Goal: Transaction & Acquisition: Purchase product/service

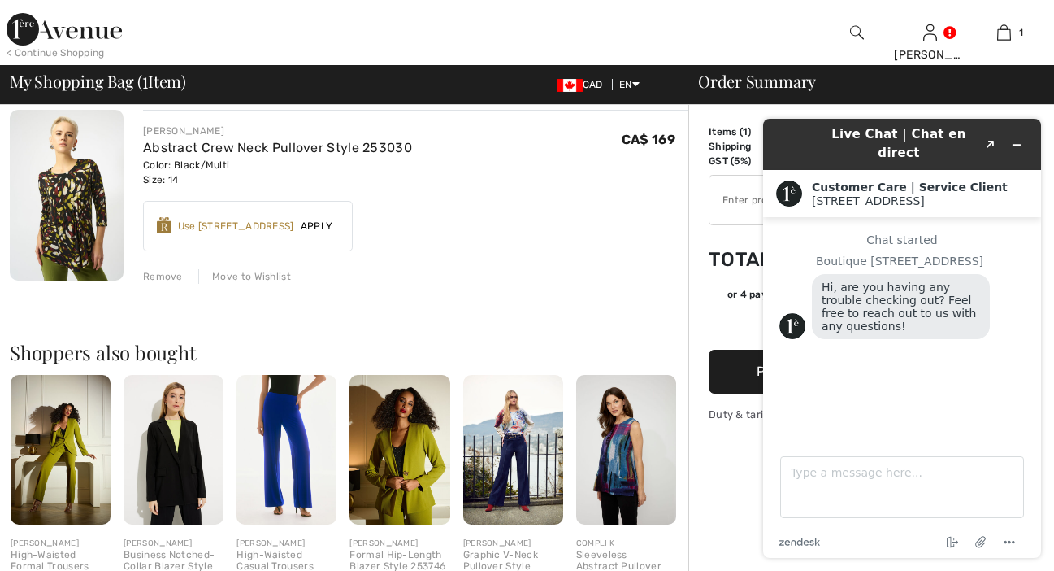
click at [815, 44] on div "< Continue Shopping Karen Hi, Karen! 945 = Free Coat My Info Orders My Addresse…" at bounding box center [527, 32] width 1054 height 65
click at [259, 228] on div "Use 900 Avenue Rewards" at bounding box center [236, 226] width 116 height 15
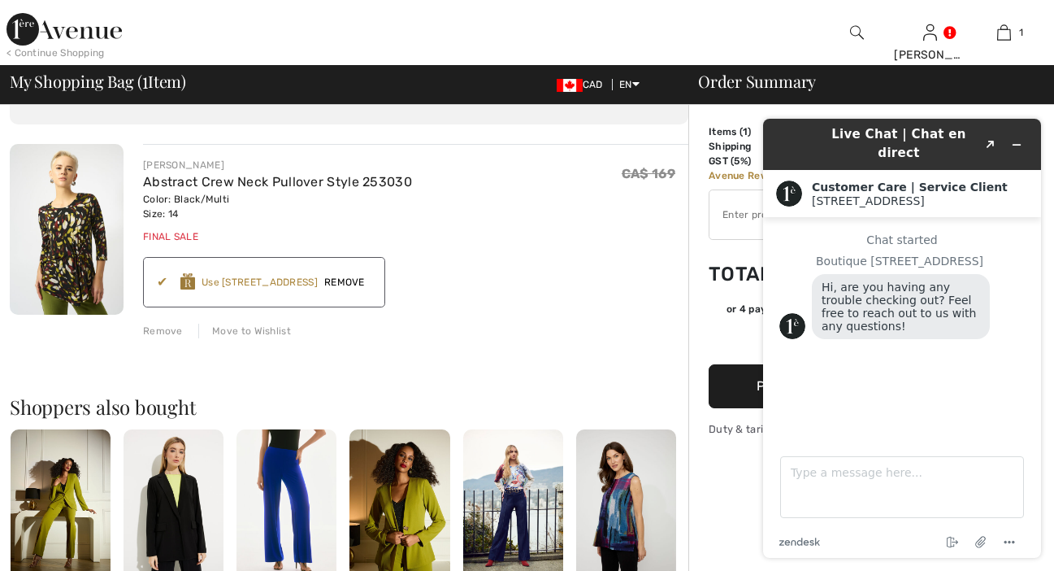
scroll to position [93, 0]
click at [345, 280] on span "Remove" at bounding box center [345, 283] width 54 height 15
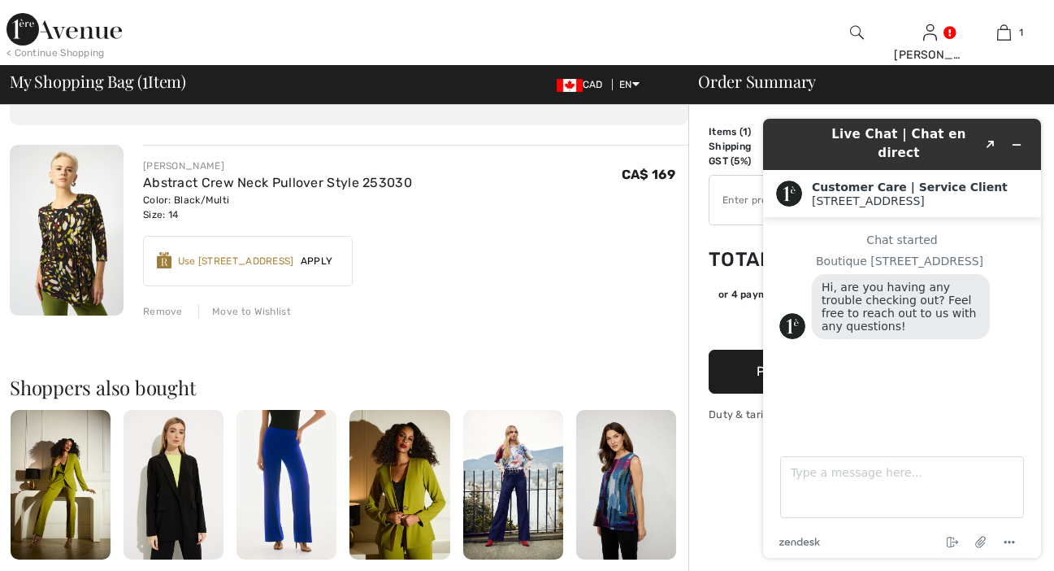
click at [806, 30] on div "< Continue Shopping Karen Hi, Karen! 945 = Free Coat My Info Orders My Addresse…" at bounding box center [527, 32] width 1054 height 65
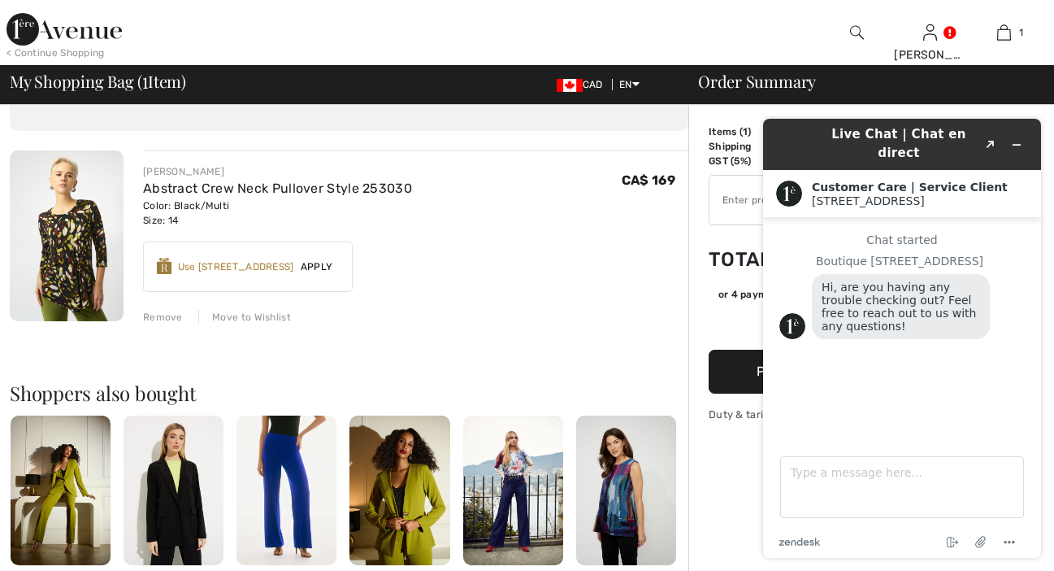
scroll to position [89, 0]
click at [317, 267] on span "Apply" at bounding box center [317, 265] width 46 height 15
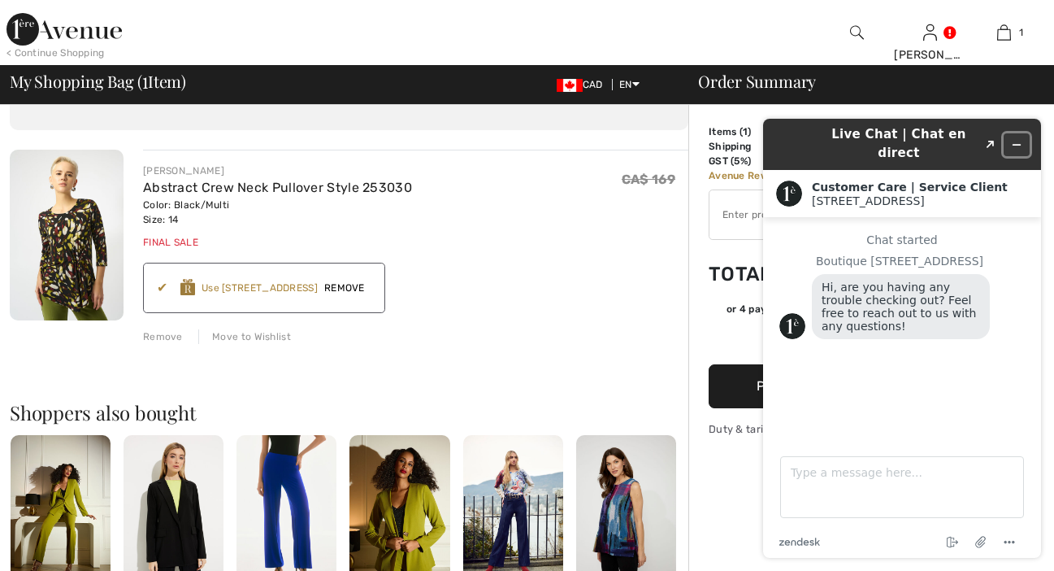
click at [1014, 139] on icon "Minimize widget" at bounding box center [1016, 144] width 11 height 11
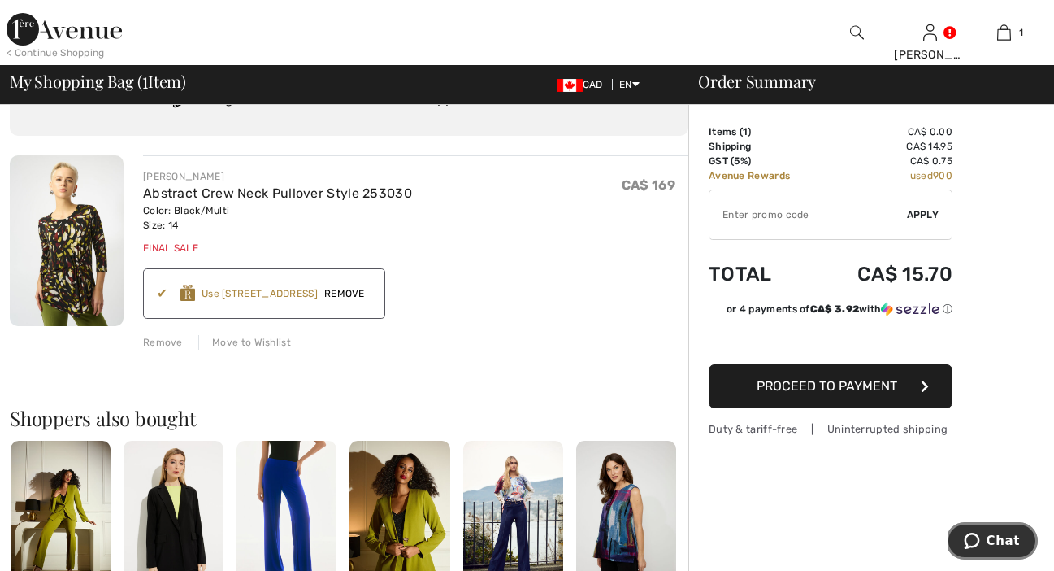
scroll to position [109, 0]
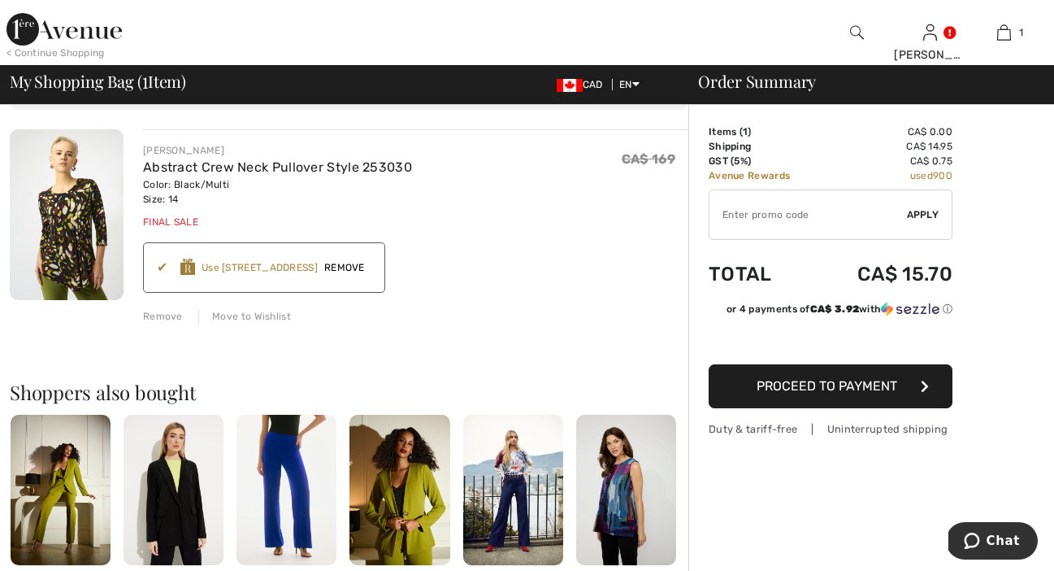
click at [877, 383] on span "Proceed to Payment" at bounding box center [827, 385] width 141 height 15
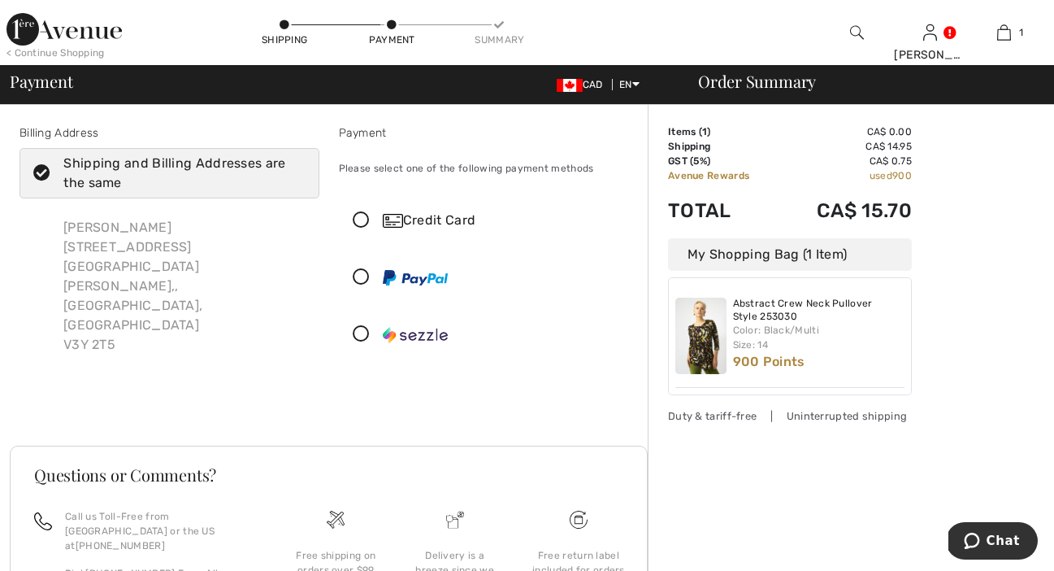
click at [362, 218] on icon at bounding box center [361, 220] width 43 height 17
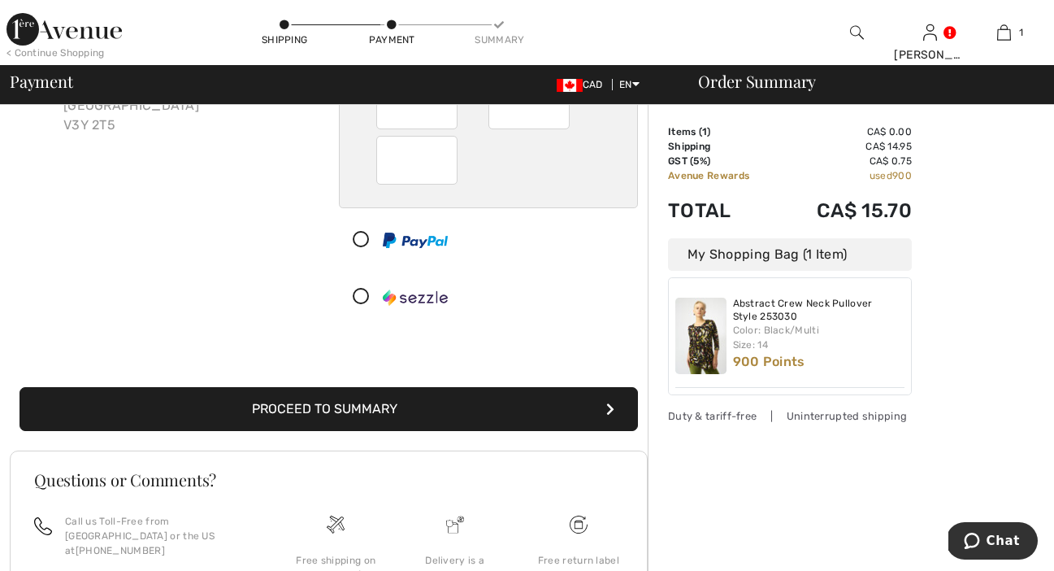
scroll to position [230, 0]
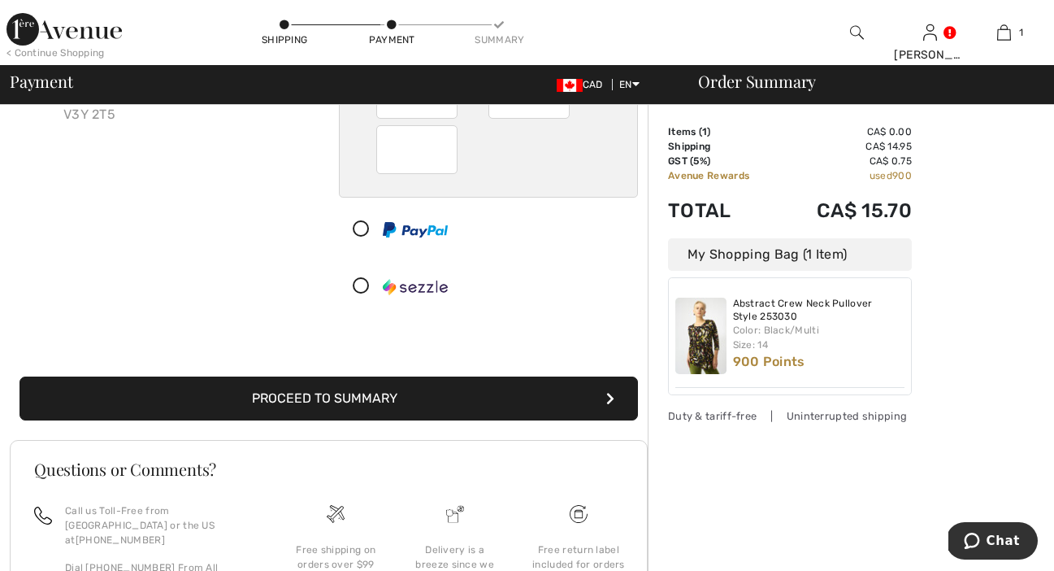
click at [544, 396] on button "Proceed to Summary" at bounding box center [329, 398] width 618 height 44
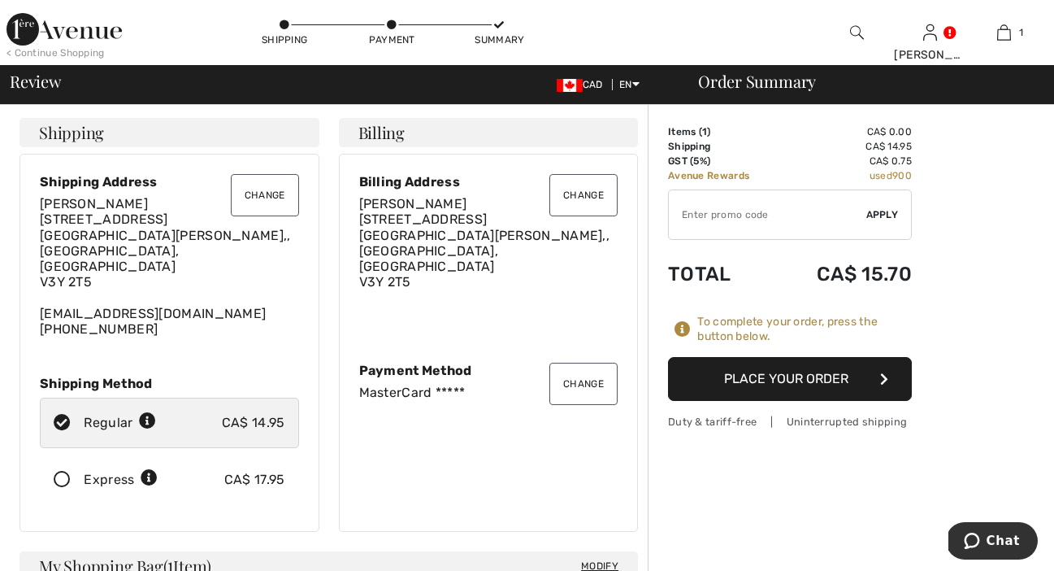
click at [827, 379] on button "Place Your Order" at bounding box center [790, 379] width 244 height 44
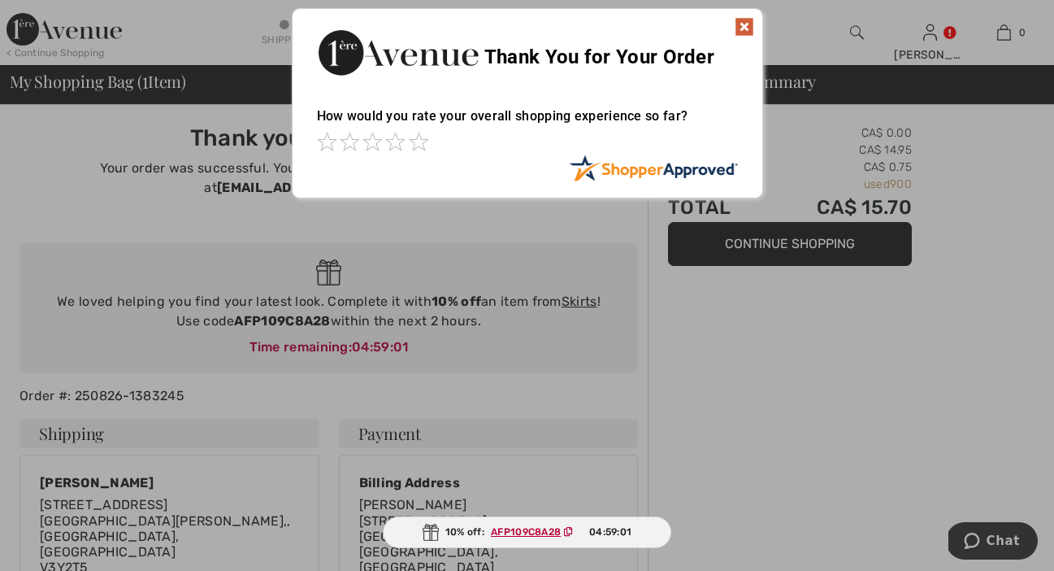
click at [539, 338] on div at bounding box center [527, 285] width 1054 height 571
click at [502, 528] on ins "AFP109C8A28" at bounding box center [525, 531] width 70 height 11
click at [531, 528] on ins "AFP109C8A28" at bounding box center [525, 531] width 70 height 11
click at [461, 528] on div "10% off: AFP109C8A28 04:58:53" at bounding box center [527, 532] width 292 height 32
click at [571, 339] on div at bounding box center [527, 285] width 1054 height 571
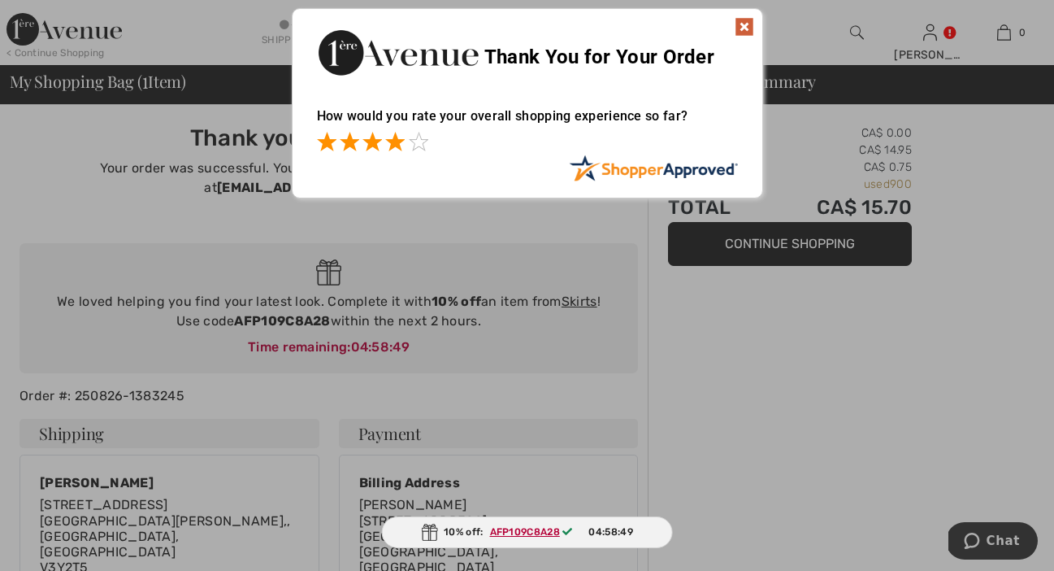
click at [397, 146] on span at bounding box center [395, 142] width 20 height 20
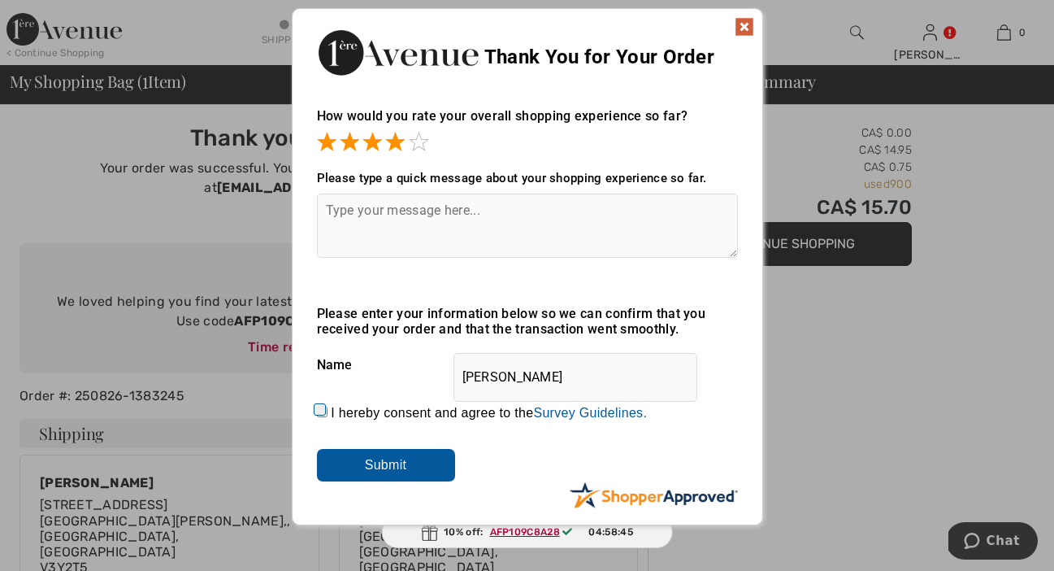
click at [745, 23] on img at bounding box center [745, 27] width 20 height 20
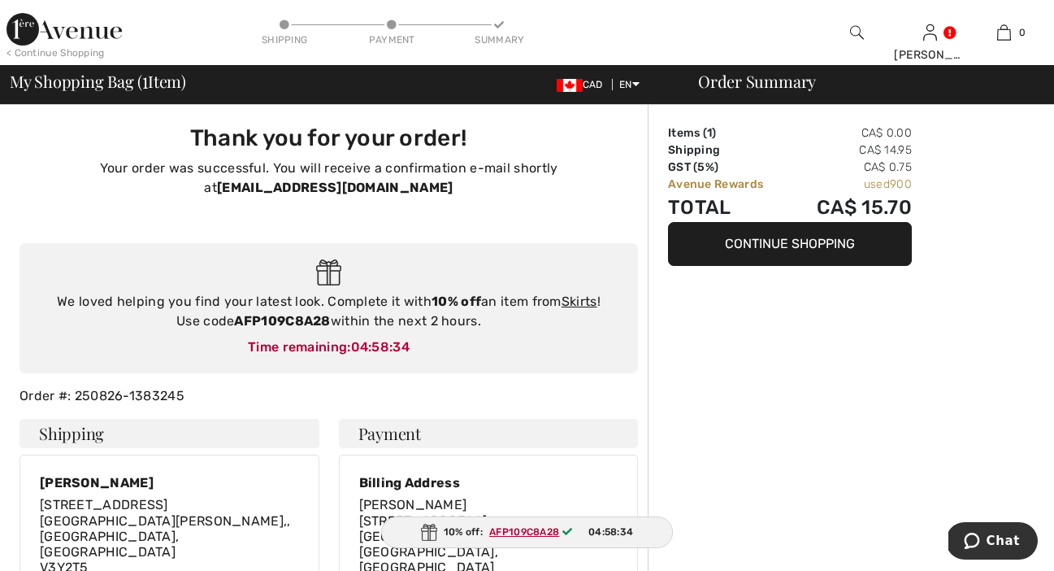
click at [589, 288] on div "We loved helping you find your latest look. Complete it with 10% off an item fr…" at bounding box center [329, 308] width 618 height 131
click at [583, 296] on link "Skirts" at bounding box center [580, 300] width 36 height 15
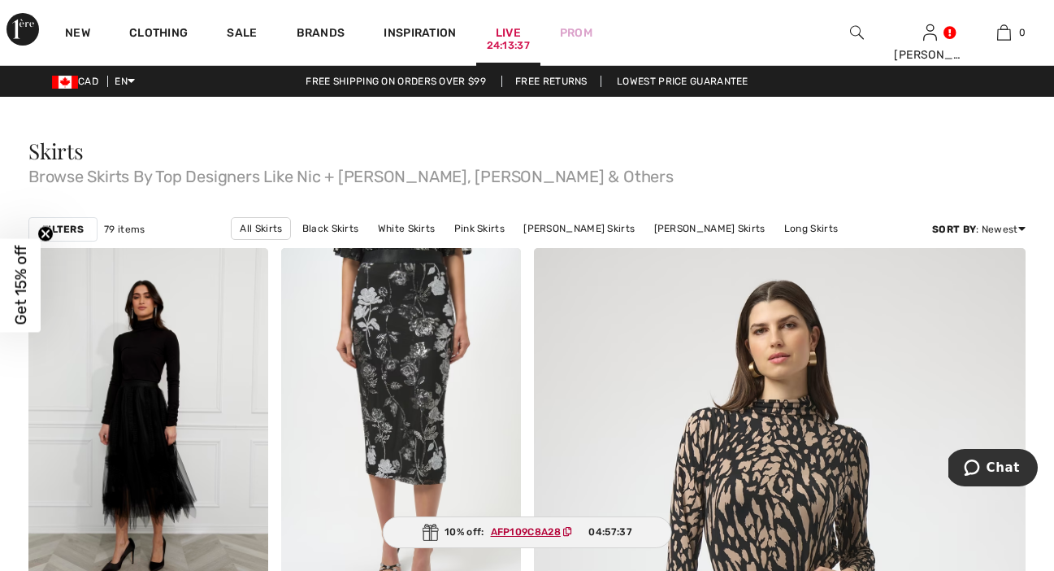
click at [508, 38] on div "24:13:37" at bounding box center [508, 45] width 43 height 15
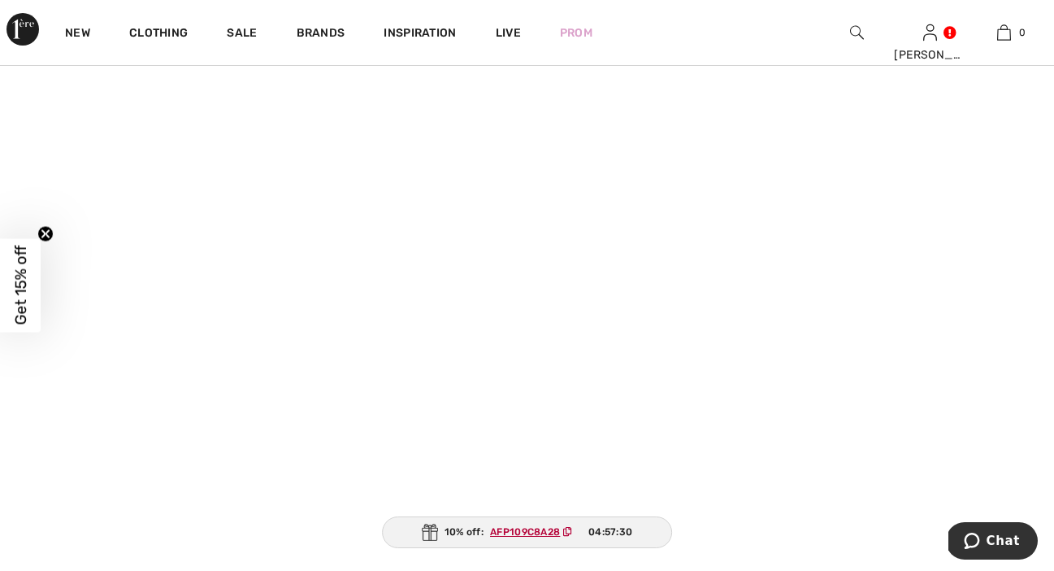
scroll to position [397, 0]
